Goal: Find specific page/section: Find specific page/section

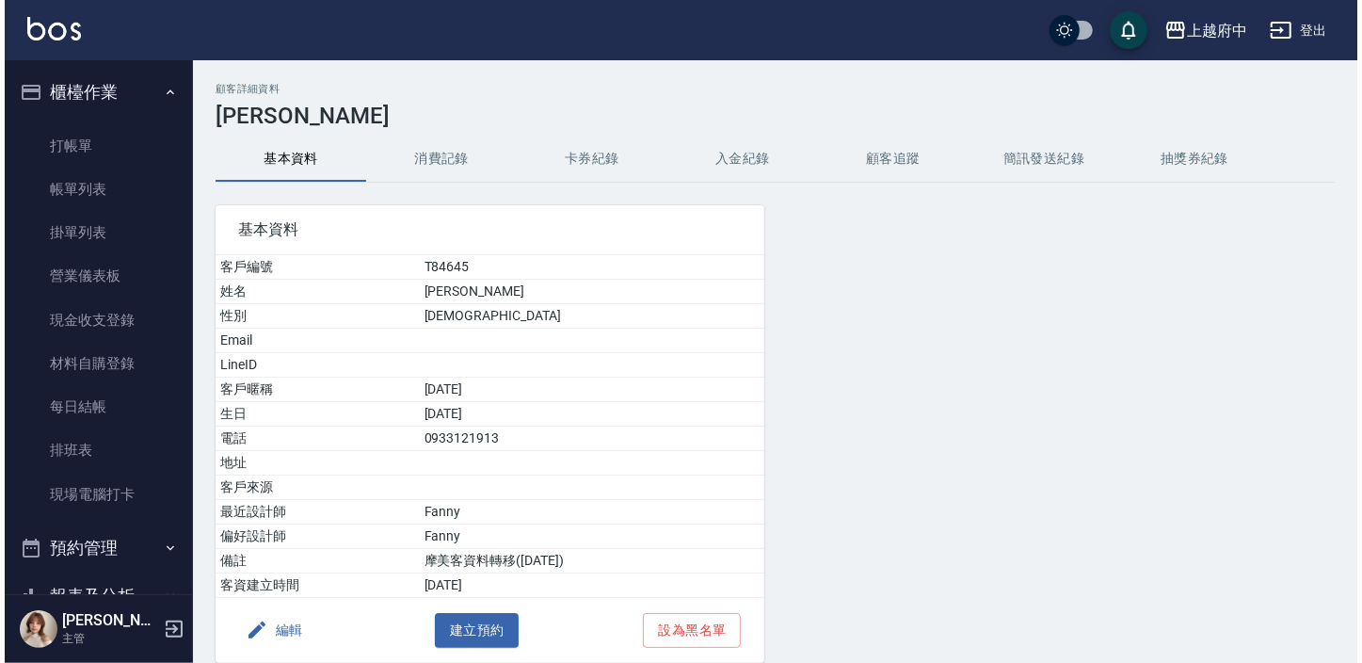
scroll to position [256, 0]
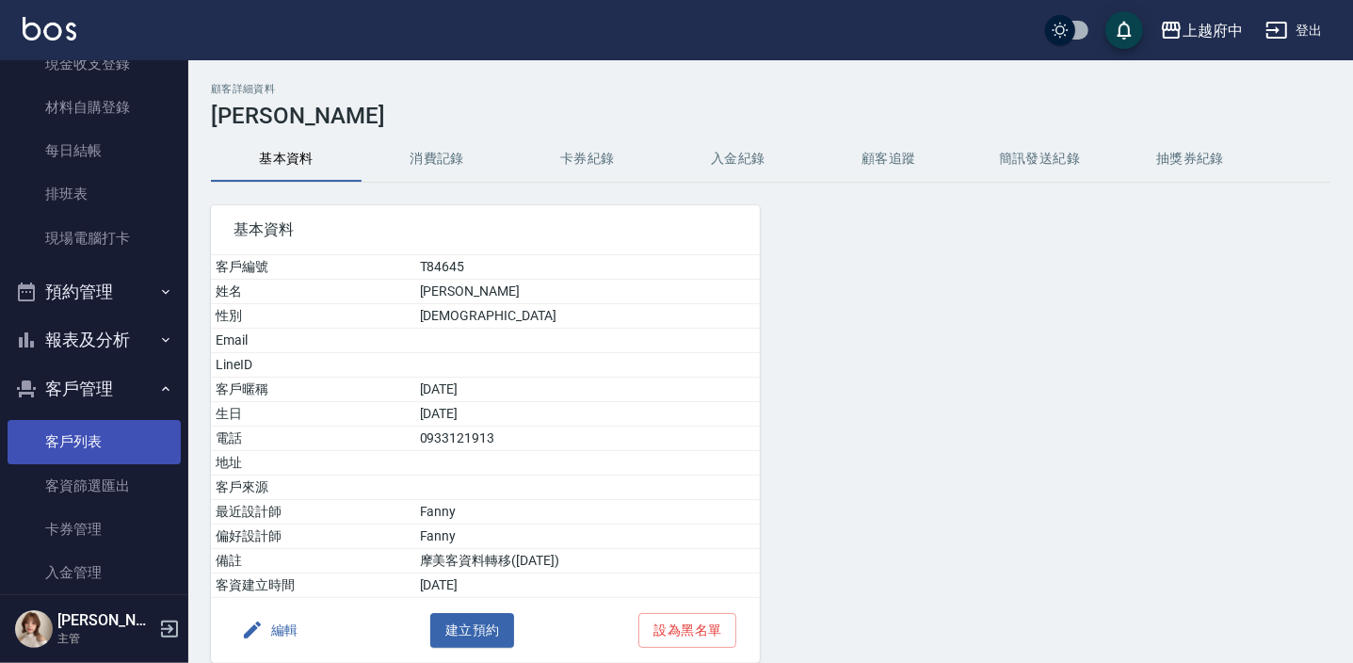
click at [97, 426] on link "客戶列表" at bounding box center [94, 441] width 173 height 43
click at [98, 426] on link "客戶列表" at bounding box center [94, 441] width 173 height 43
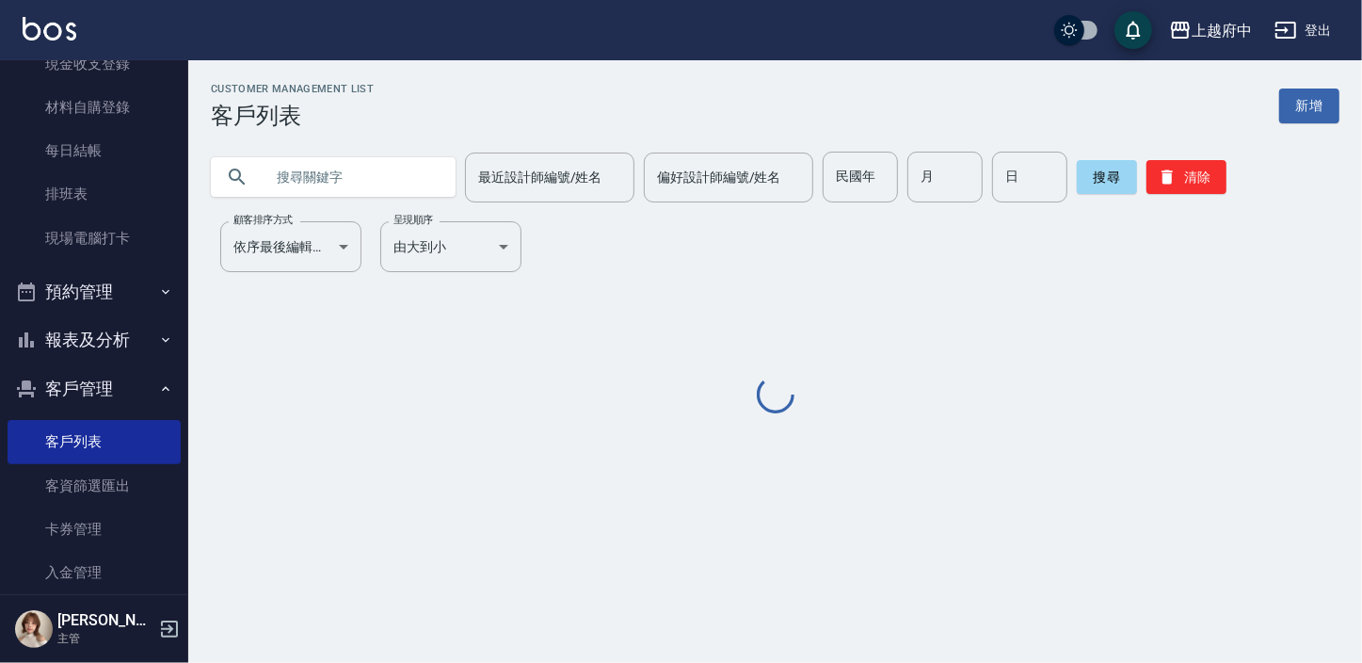
click at [291, 187] on input "text" at bounding box center [352, 177] width 177 height 51
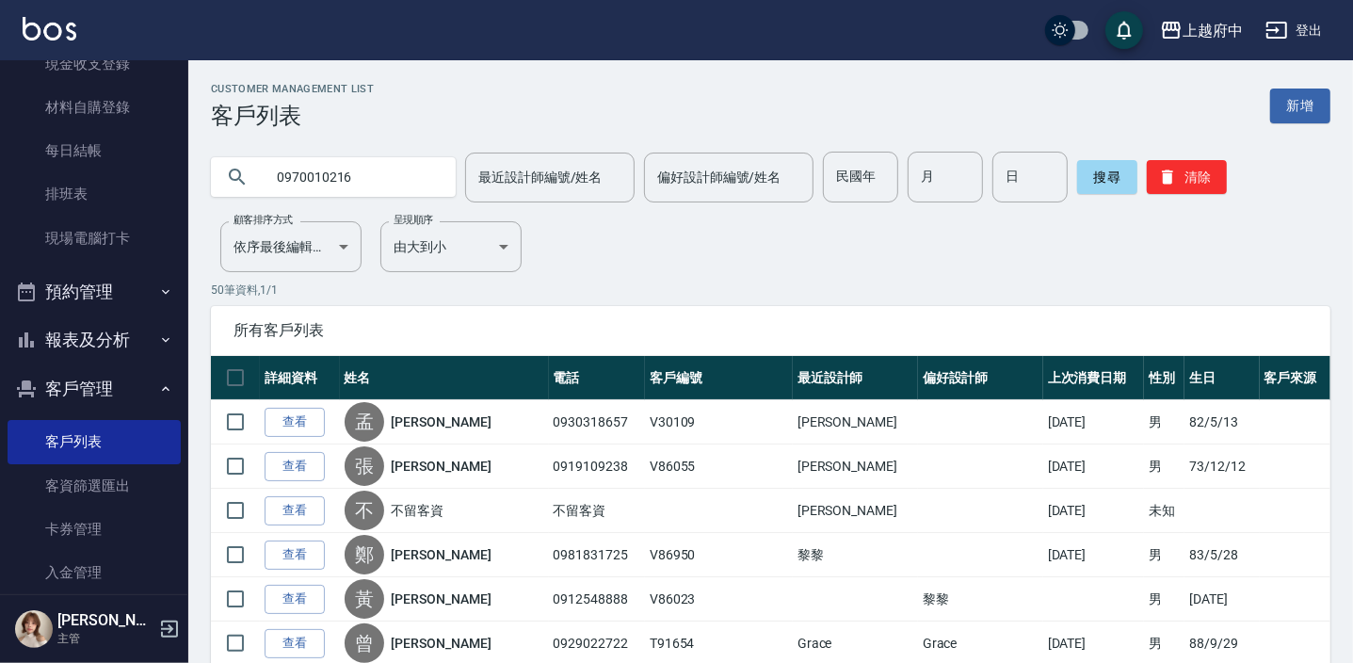
type input "0970010216"
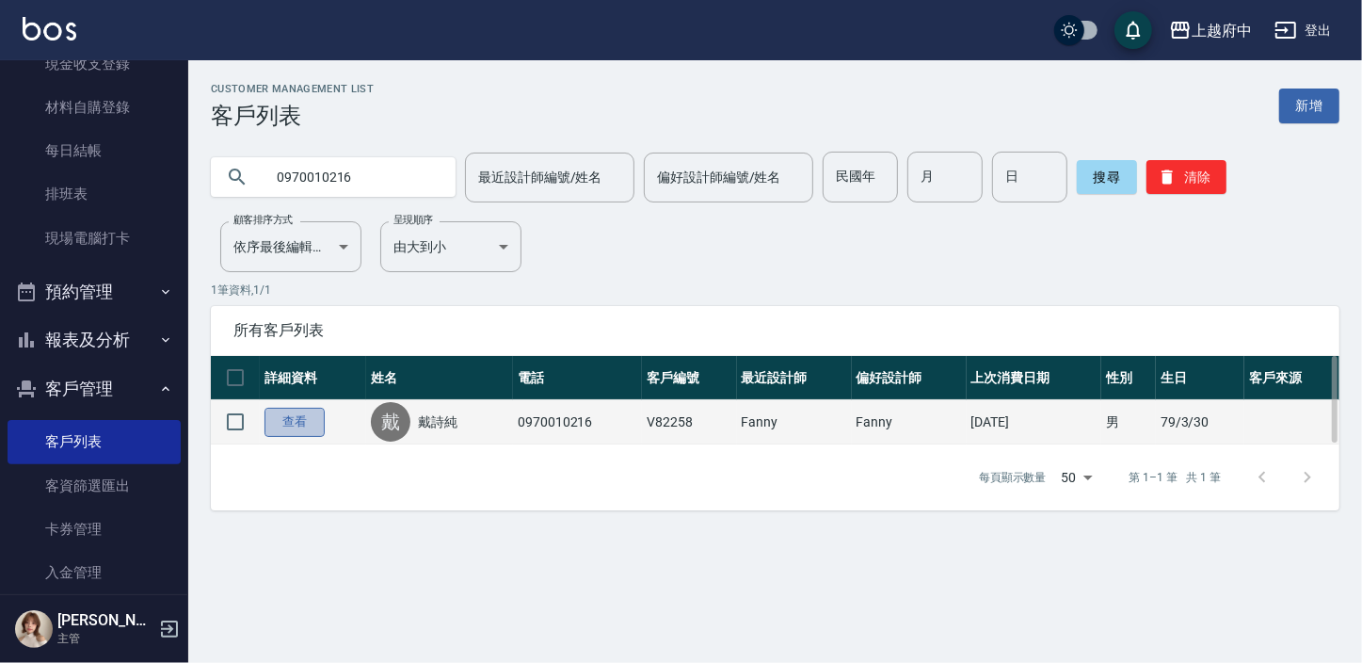
click at [302, 425] on link "查看" at bounding box center [295, 422] width 60 height 29
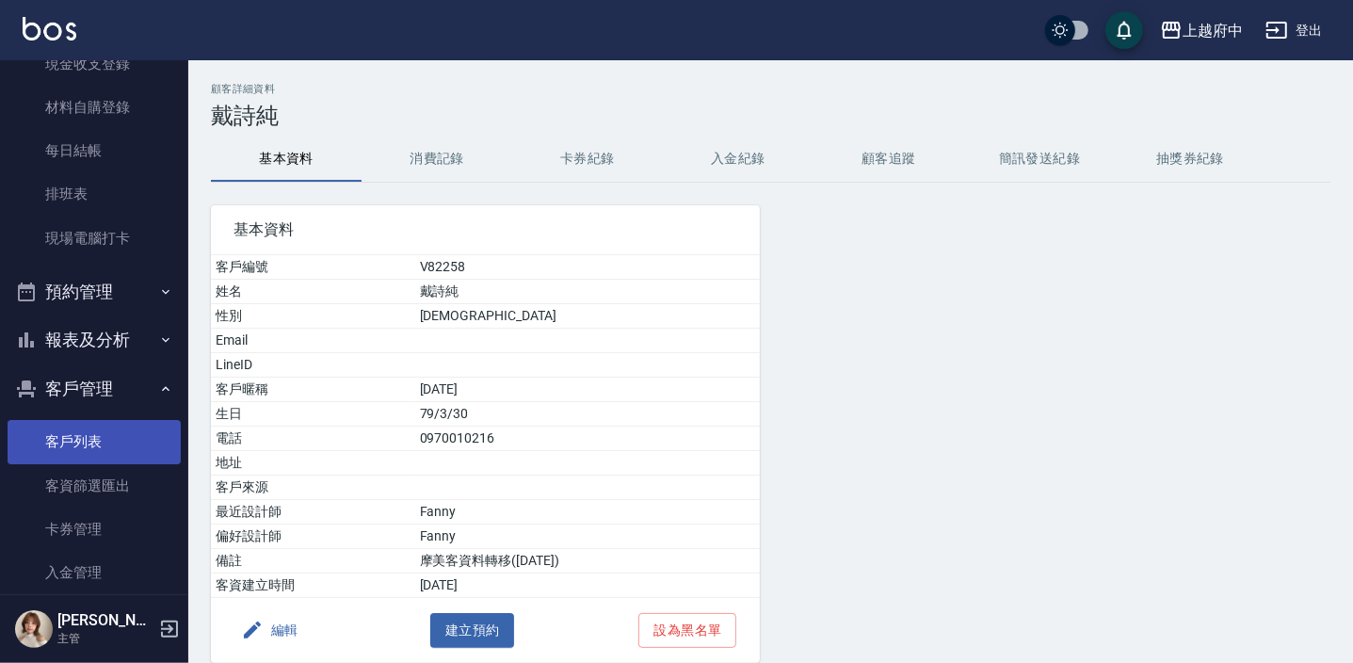
click at [66, 440] on link "客戶列表" at bounding box center [94, 441] width 173 height 43
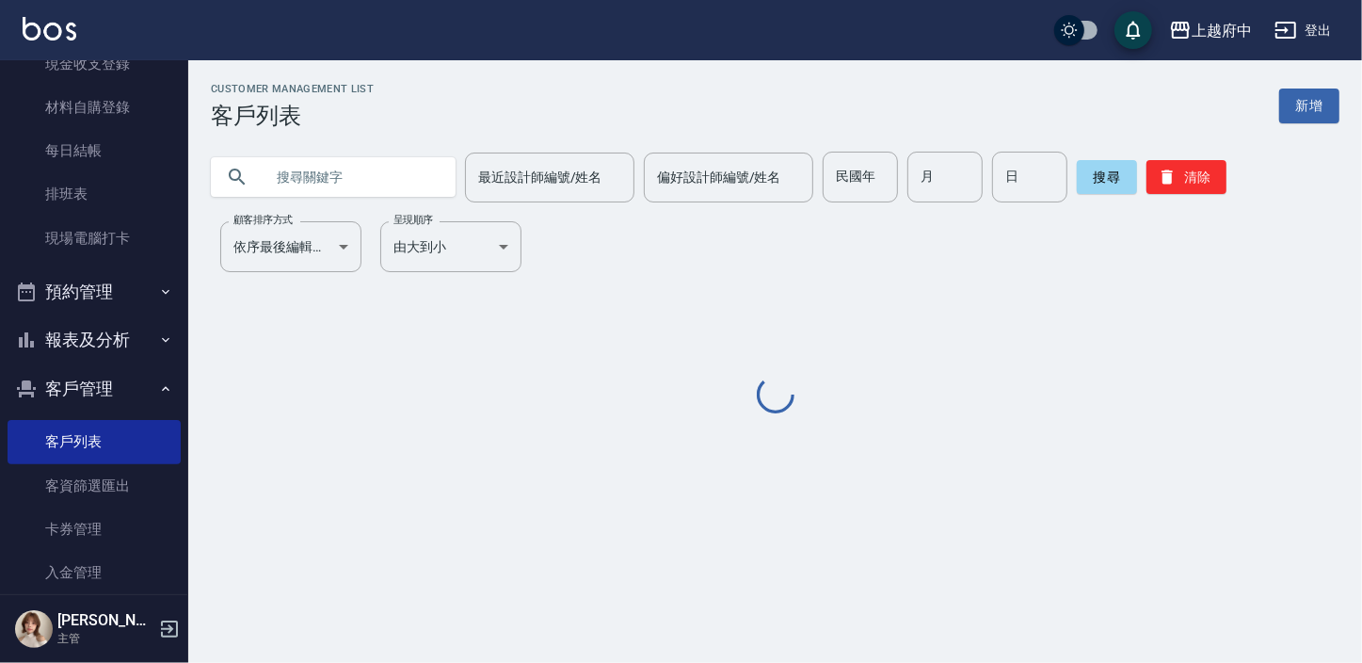
click at [339, 164] on input "text" at bounding box center [352, 177] width 177 height 51
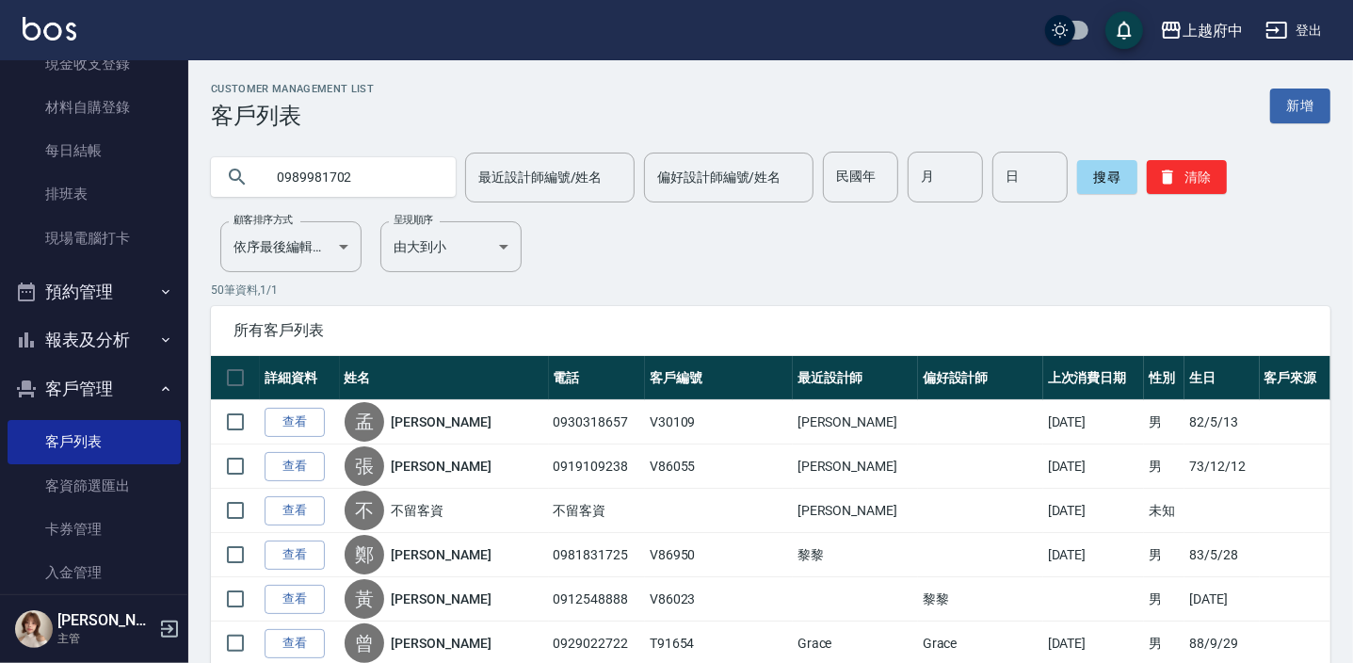
type input "0989981702"
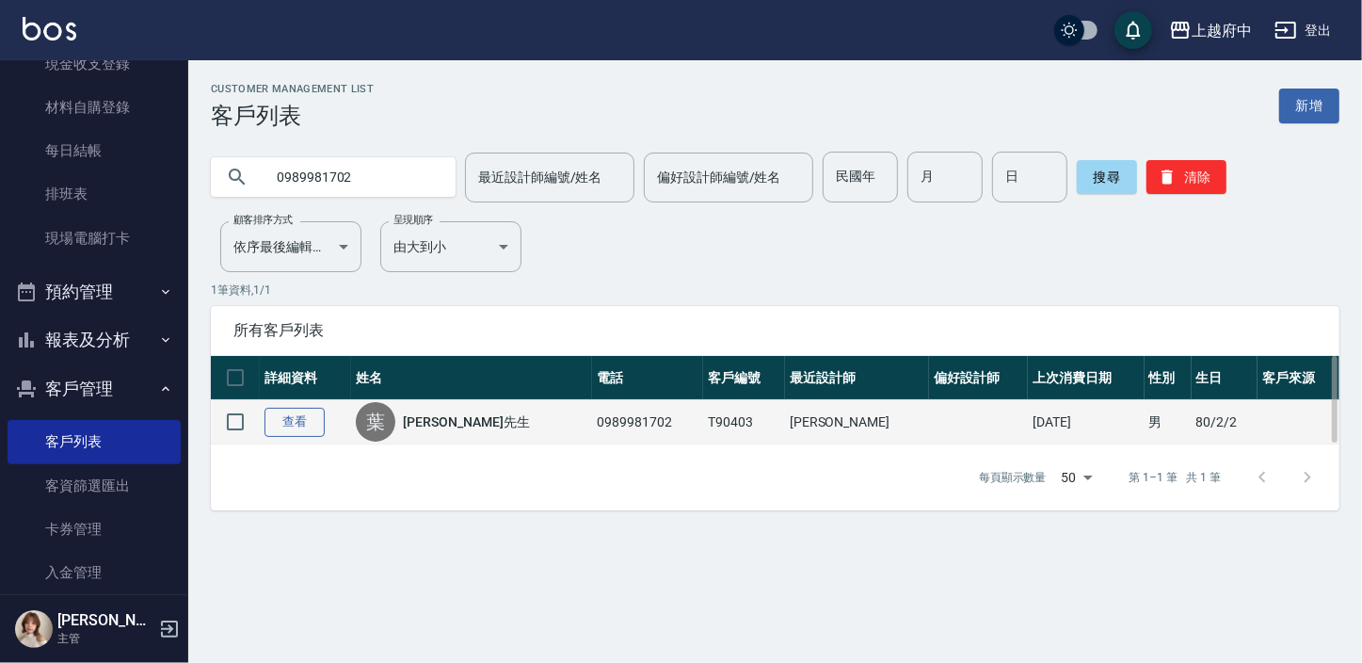
click at [306, 434] on link "查看" at bounding box center [295, 422] width 60 height 29
